Goal: Navigation & Orientation: Find specific page/section

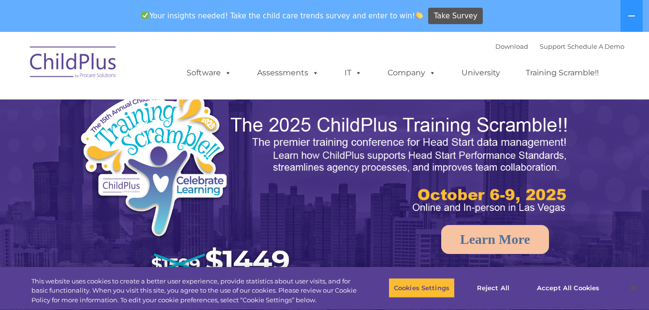
select select "MEDIUM"
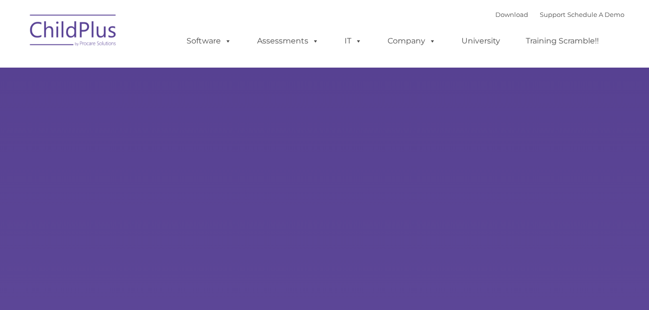
type input ""
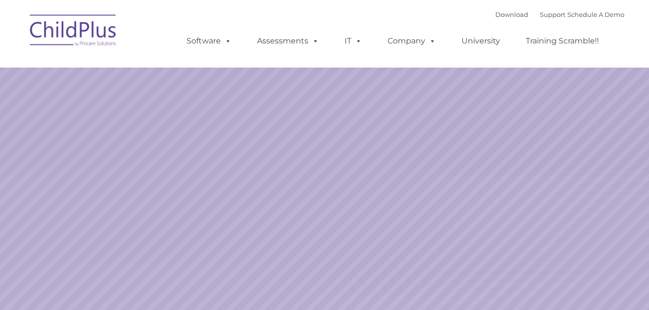
select select "MEDIUM"
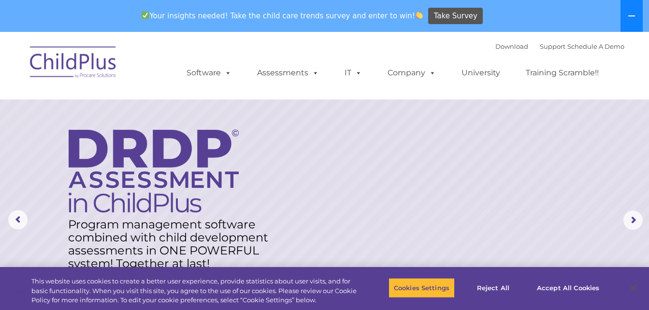
click at [630, 13] on icon at bounding box center [632, 16] width 8 height 8
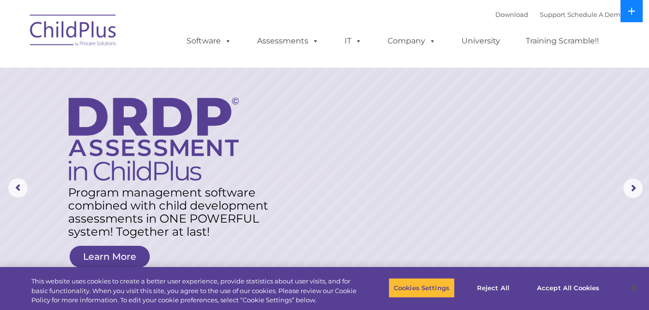
click at [630, 13] on icon at bounding box center [632, 11] width 8 height 8
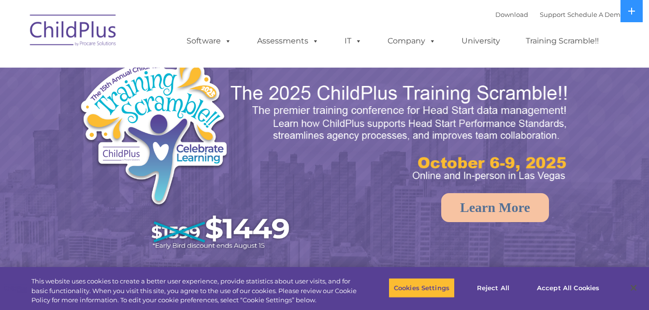
select select "MEDIUM"
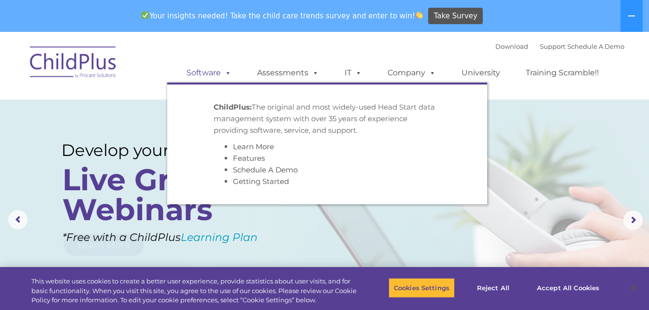
click at [213, 74] on link "Software" at bounding box center [209, 72] width 64 height 19
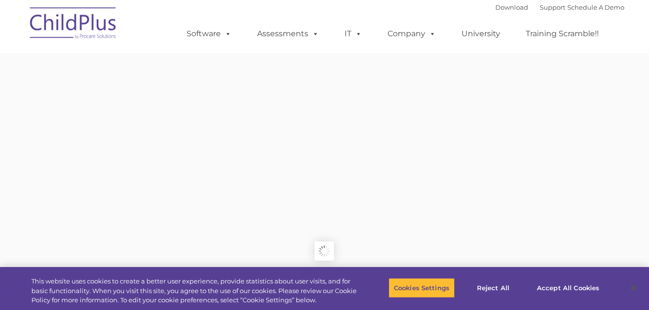
type input ""
